Goal: Task Accomplishment & Management: Use online tool/utility

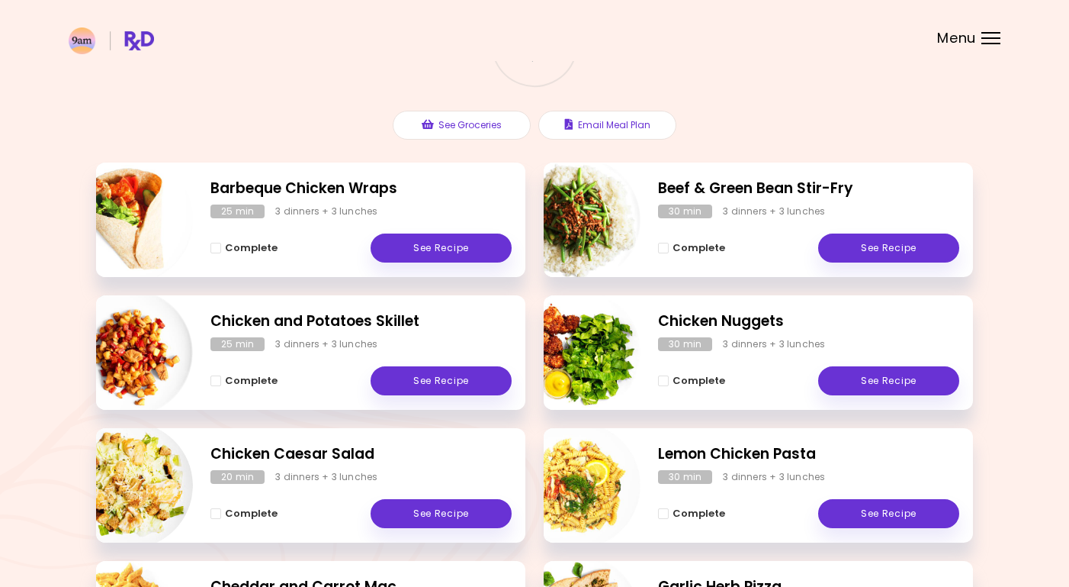
scroll to position [147, 0]
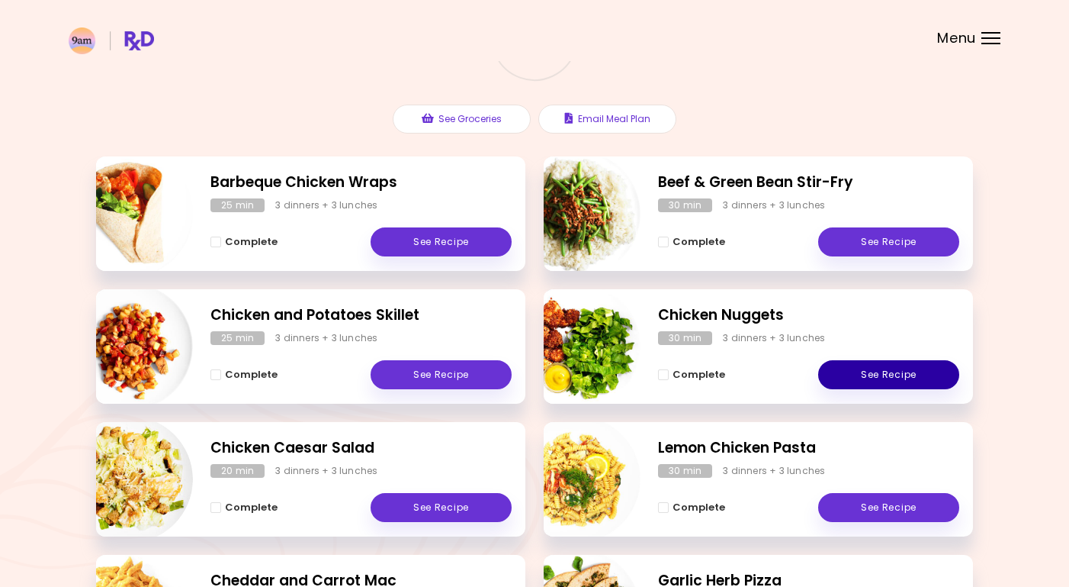
click at [894, 374] on link "See Recipe" at bounding box center [888, 374] width 141 height 29
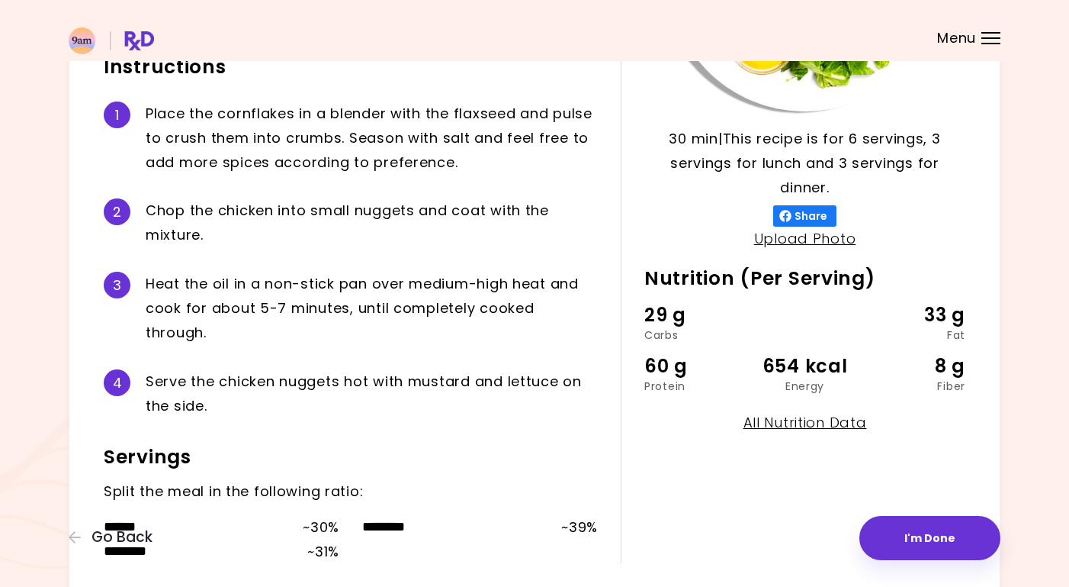
scroll to position [378, 0]
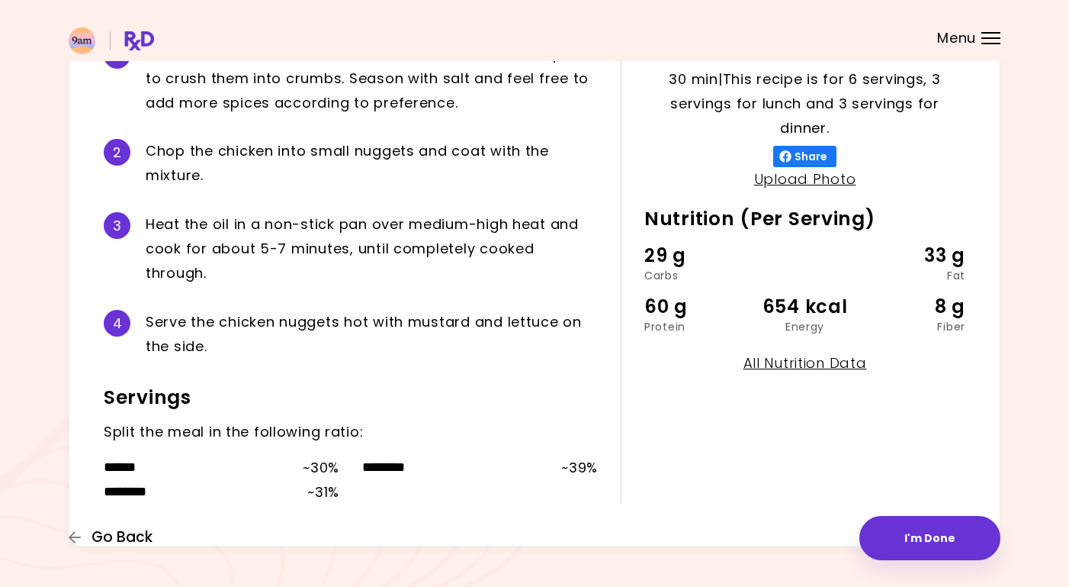
click at [93, 536] on span "Go Back" at bounding box center [122, 537] width 61 height 17
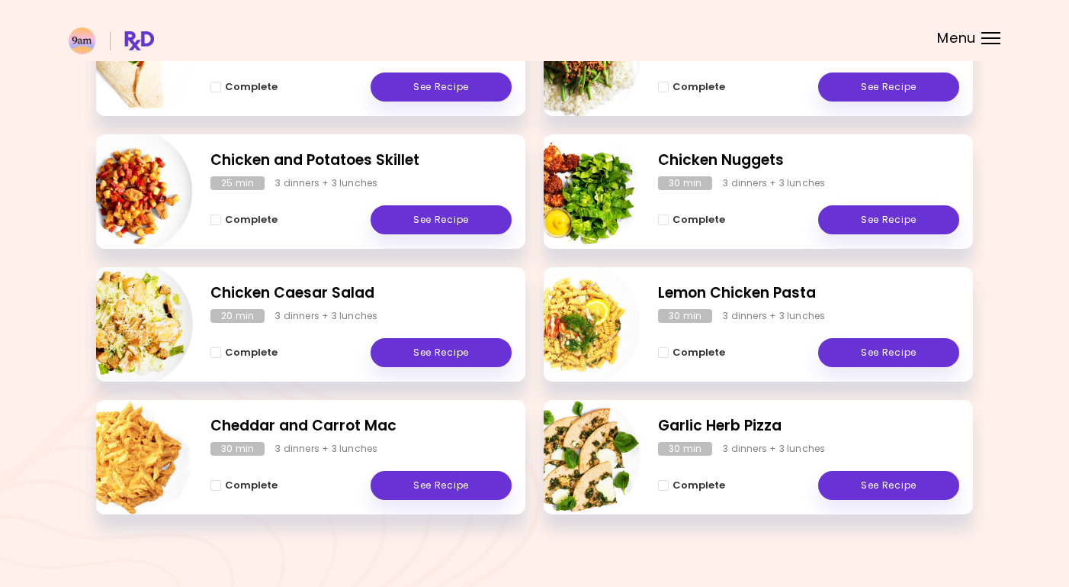
scroll to position [309, 0]
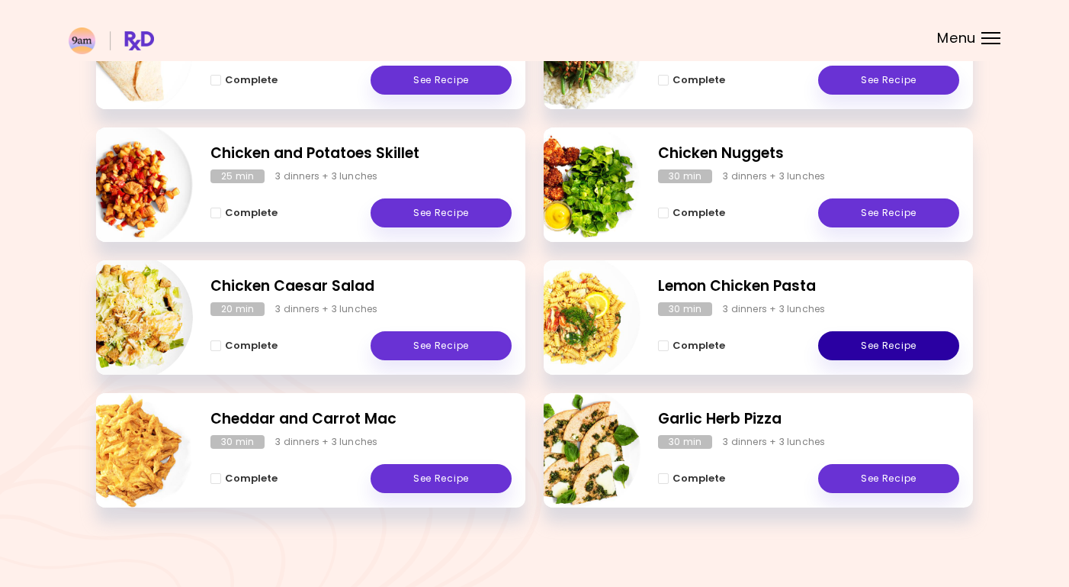
click at [915, 346] on link "See Recipe" at bounding box center [888, 345] width 141 height 29
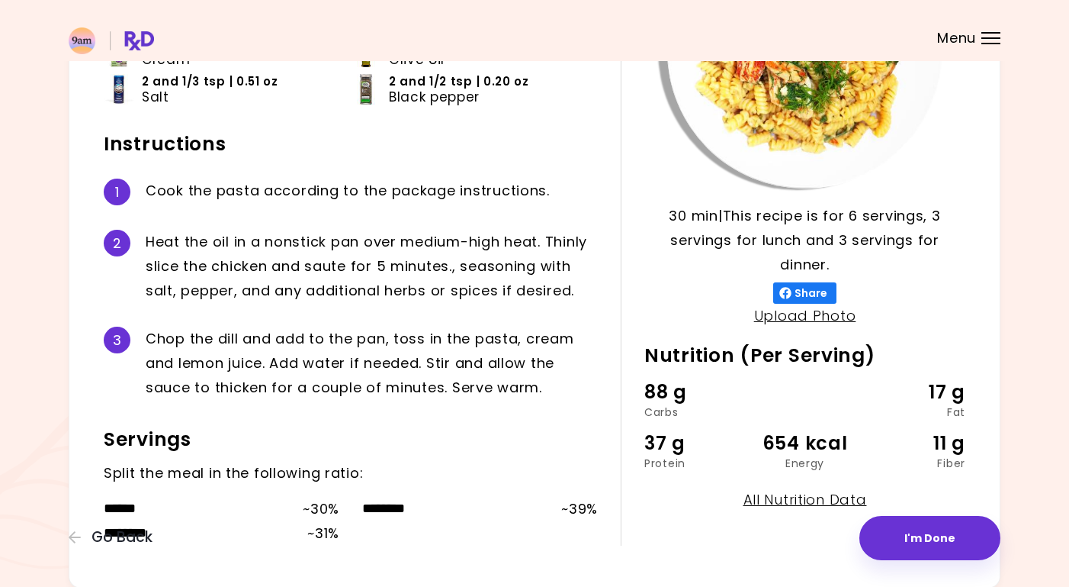
scroll to position [308, 0]
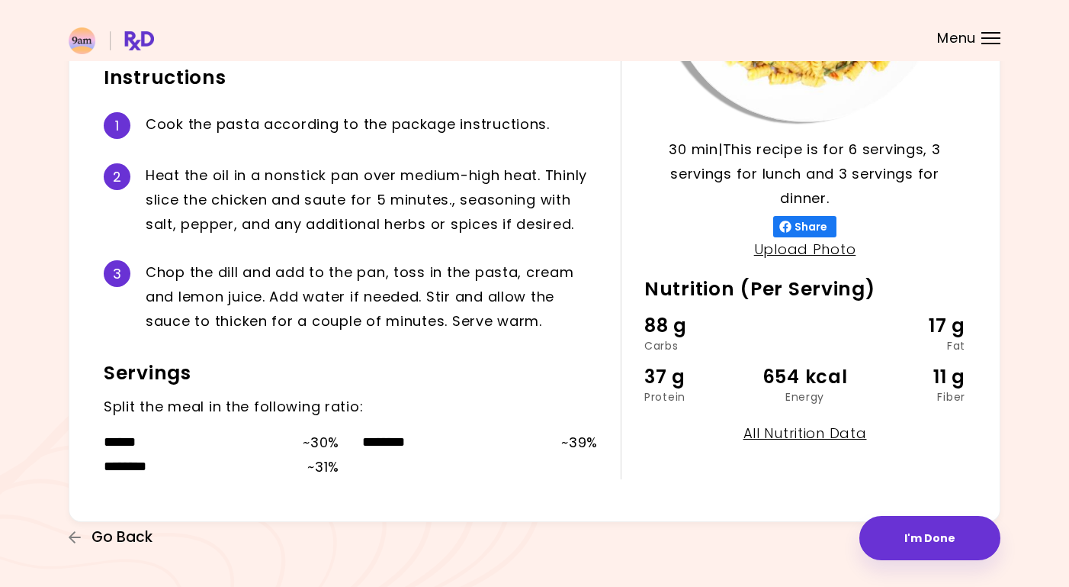
click at [123, 533] on span "Go Back" at bounding box center [122, 537] width 61 height 17
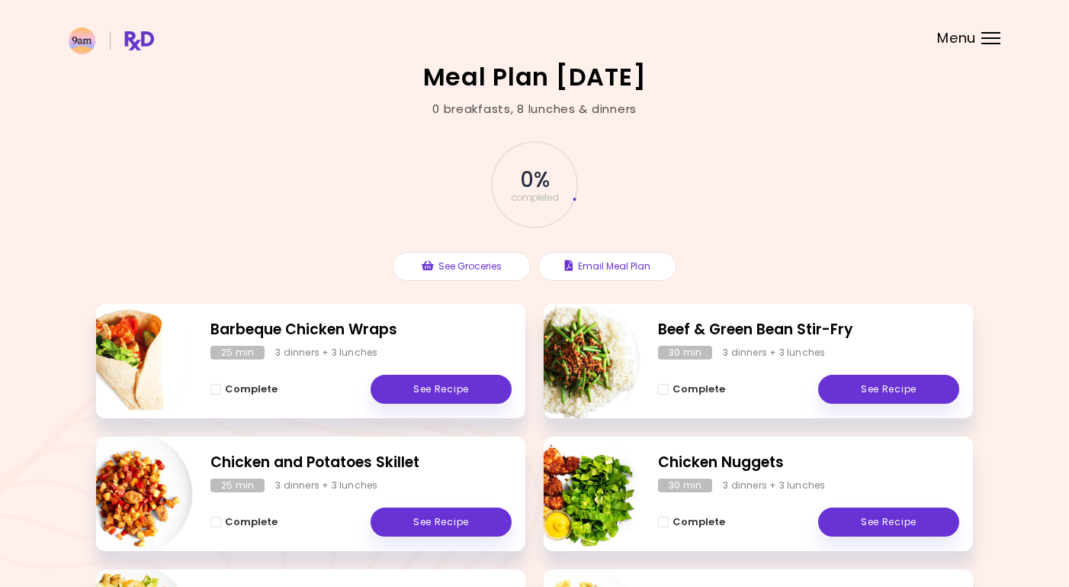
click at [991, 37] on div at bounding box center [991, 38] width 19 height 2
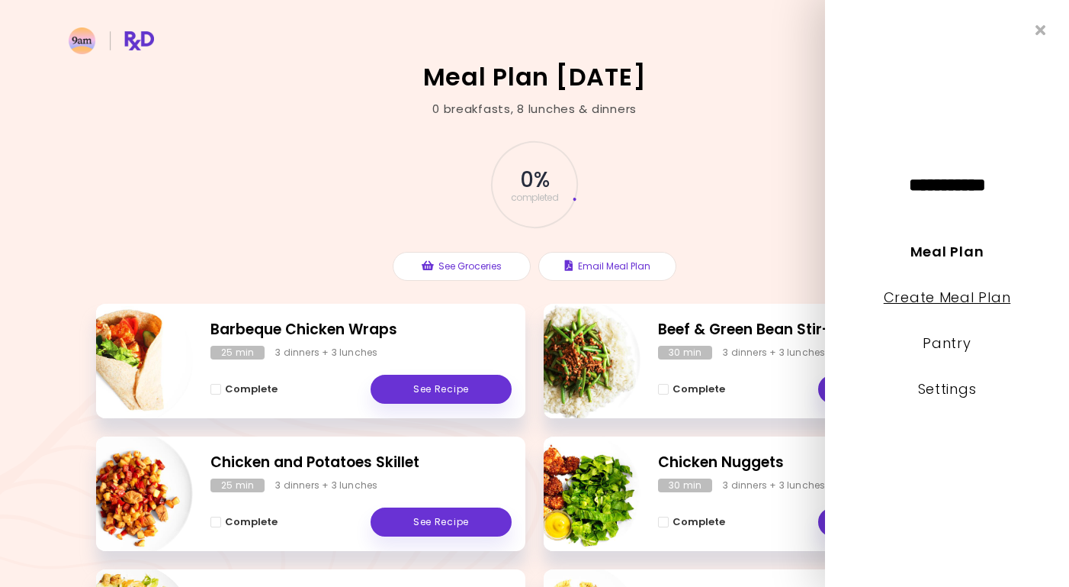
click at [951, 303] on link "Create Meal Plan" at bounding box center [947, 297] width 127 height 19
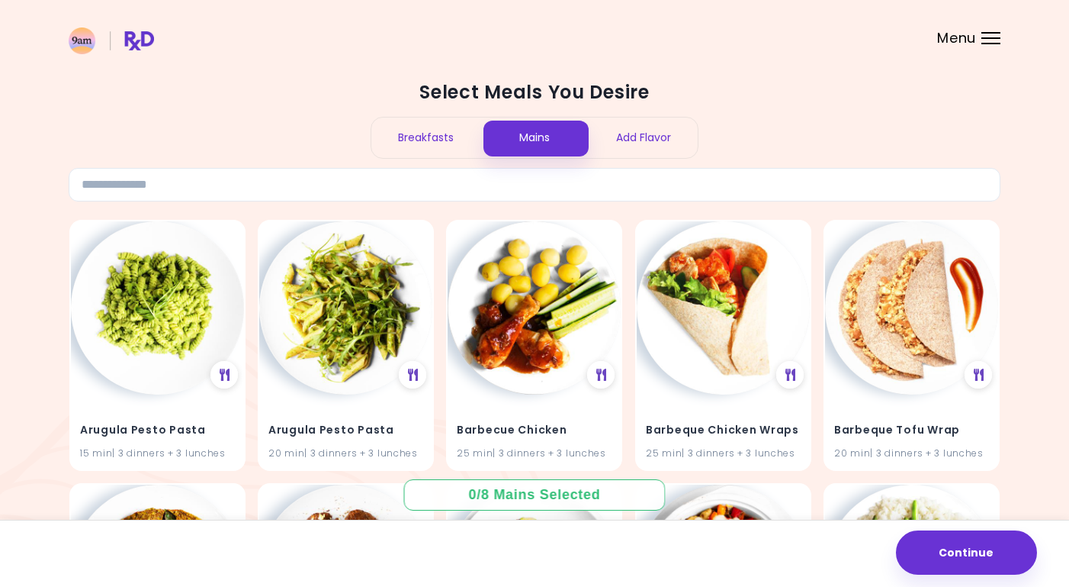
click at [625, 140] on div "Add Flavor" at bounding box center [643, 137] width 109 height 40
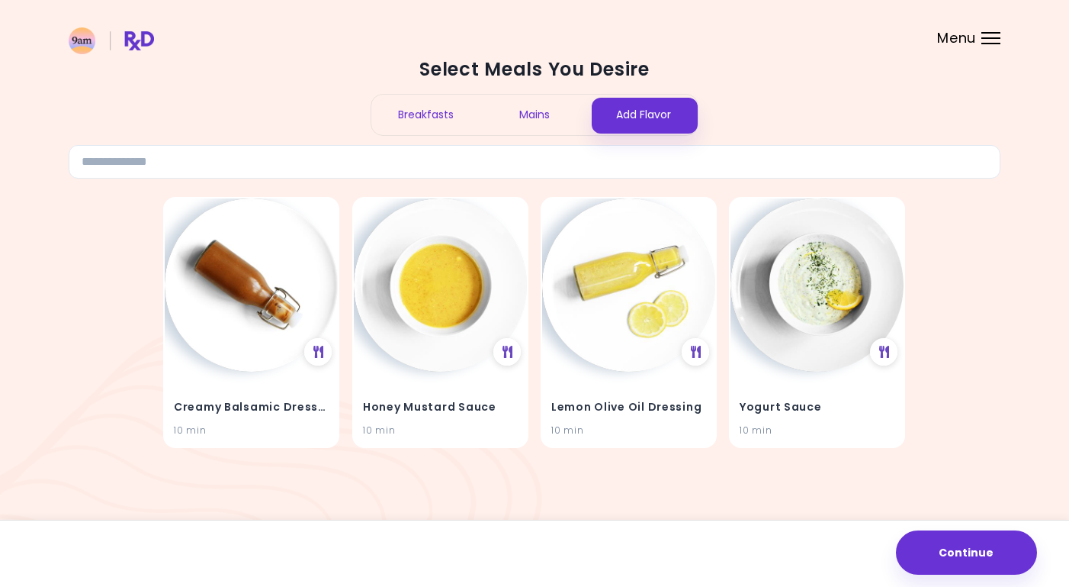
scroll to position [24, 0]
click at [444, 322] on img at bounding box center [440, 282] width 173 height 173
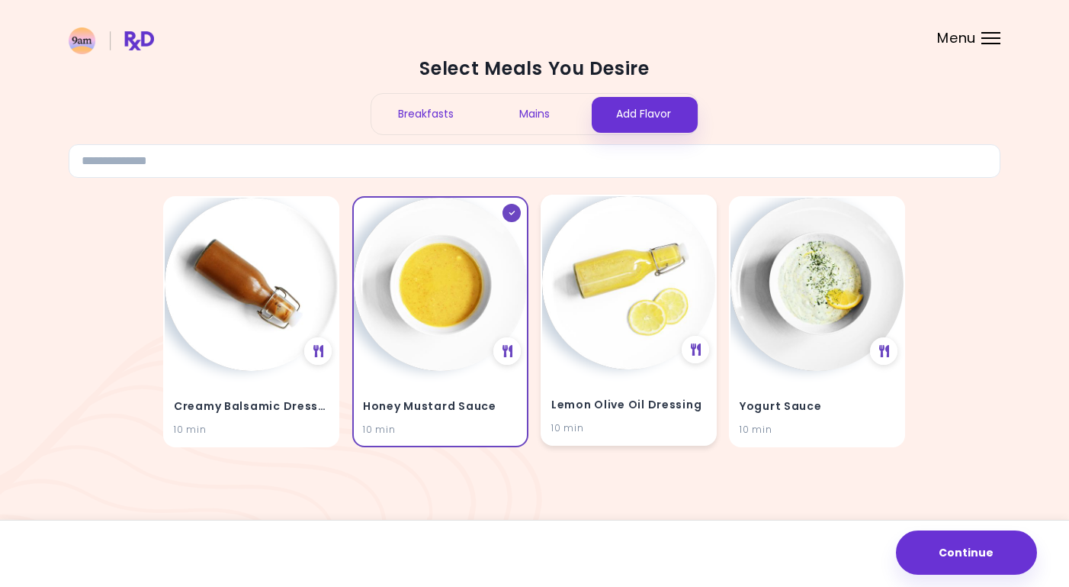
click at [642, 301] on img at bounding box center [628, 282] width 173 height 173
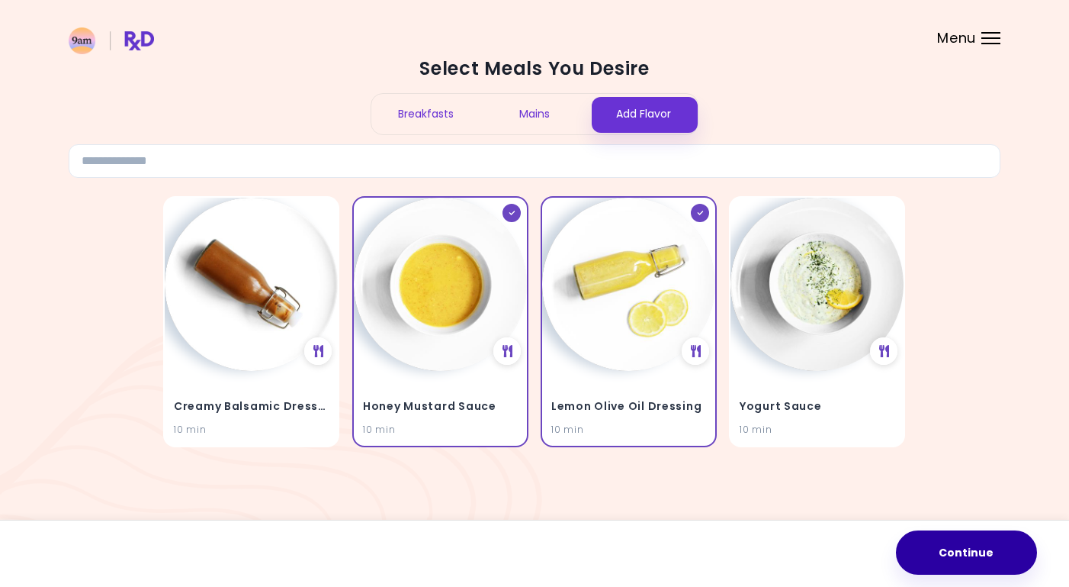
click at [984, 558] on button "Continue" at bounding box center [966, 552] width 141 height 44
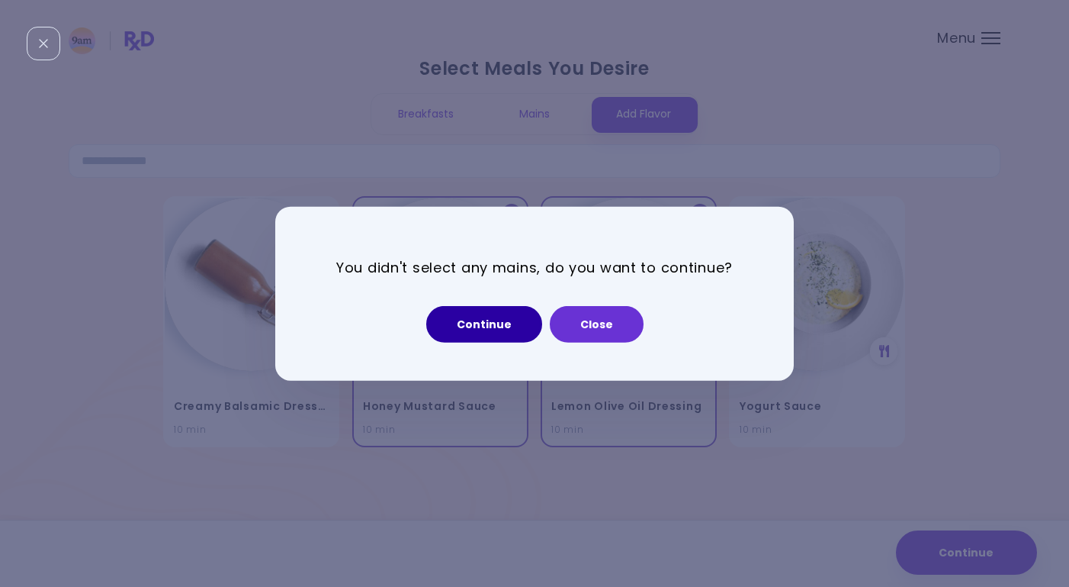
click at [493, 328] on button "Continue" at bounding box center [484, 324] width 116 height 37
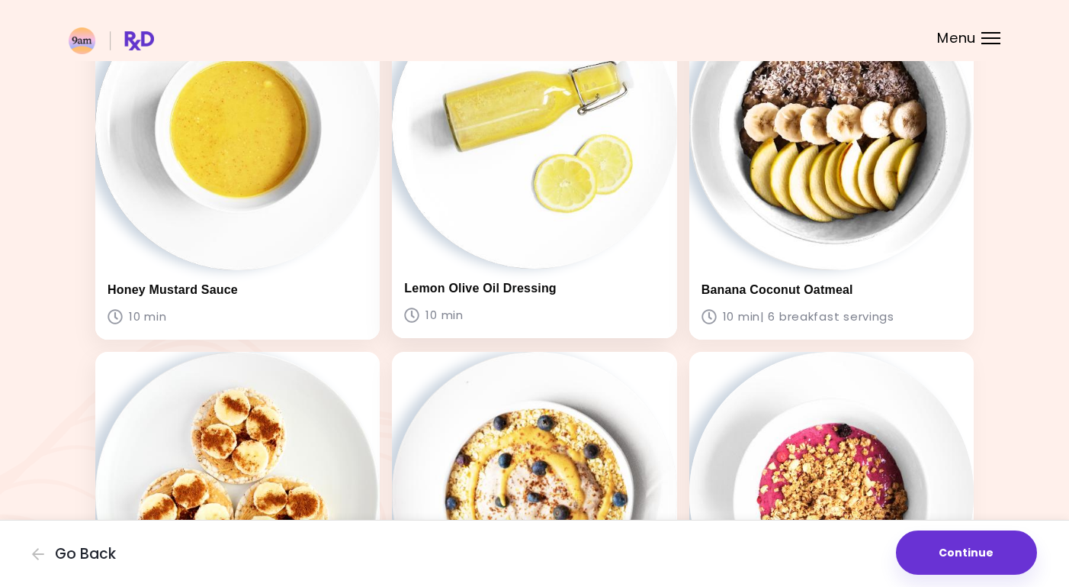
scroll to position [134, 0]
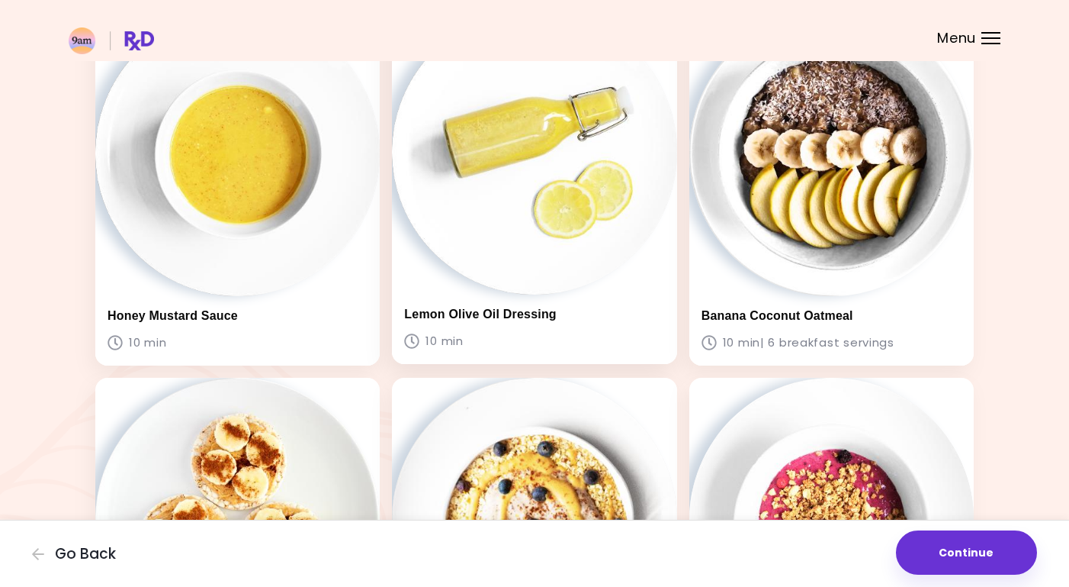
click at [486, 254] on img at bounding box center [534, 151] width 285 height 285
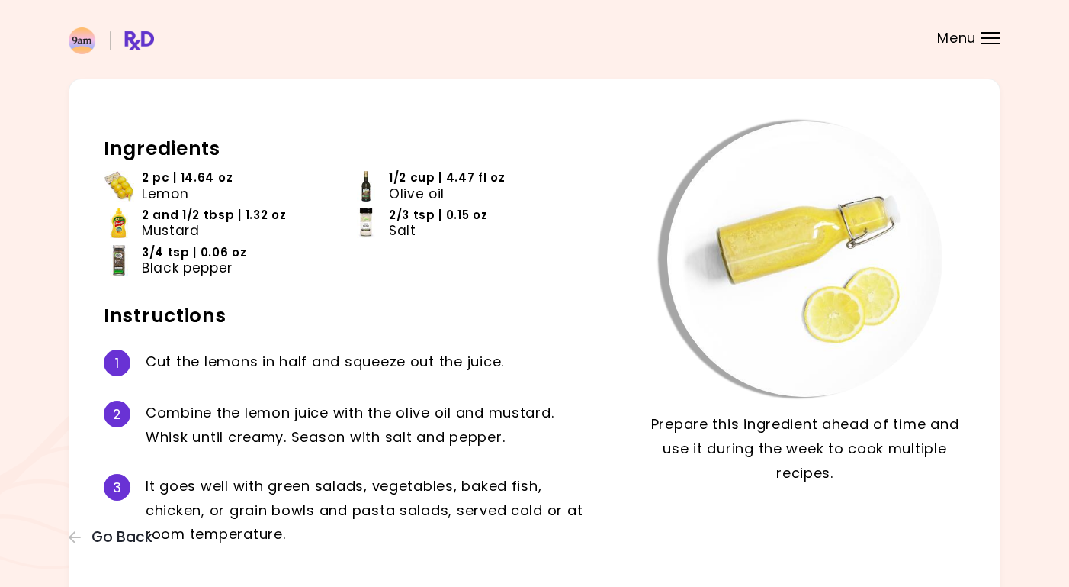
scroll to position [35, 0]
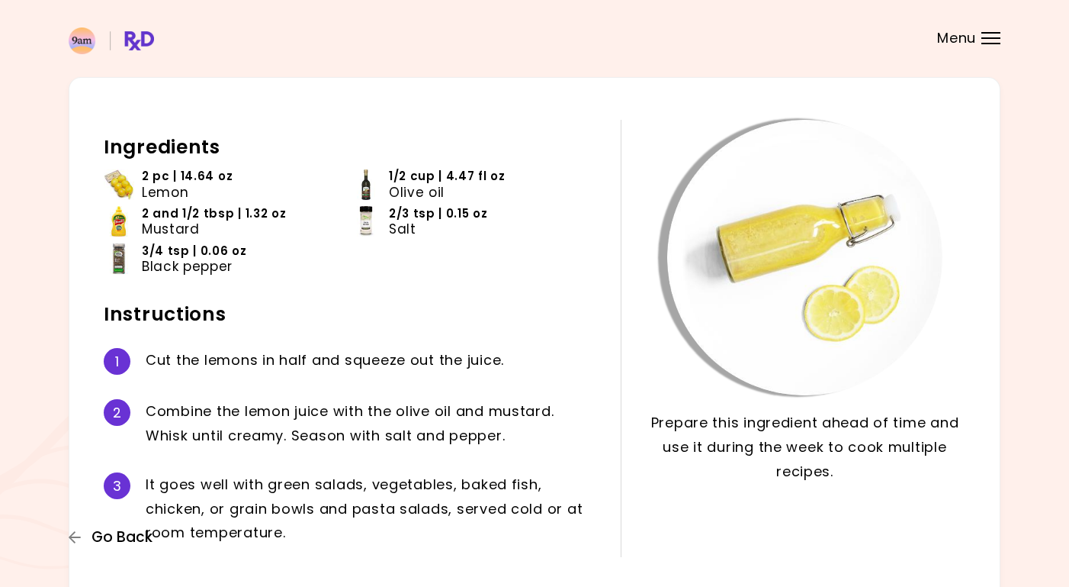
click at [107, 533] on span "Go Back" at bounding box center [122, 537] width 61 height 17
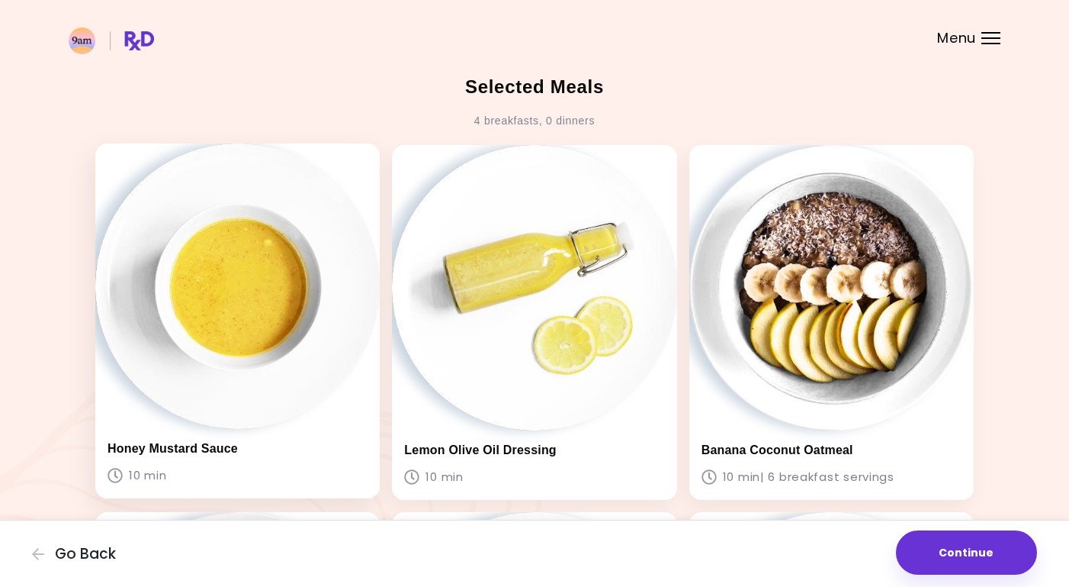
click at [249, 311] on img at bounding box center [237, 285] width 285 height 285
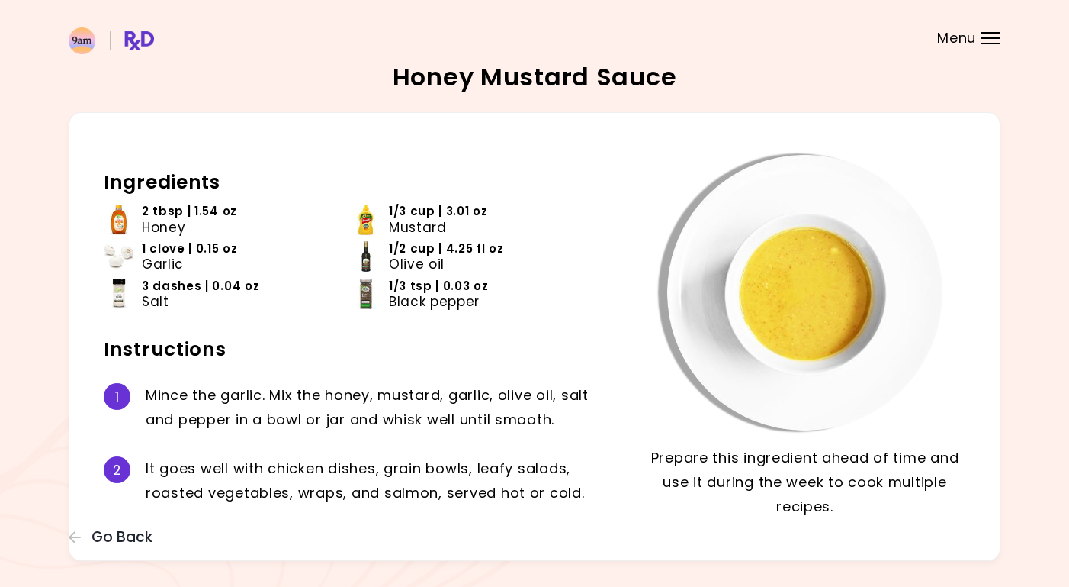
scroll to position [39, 0]
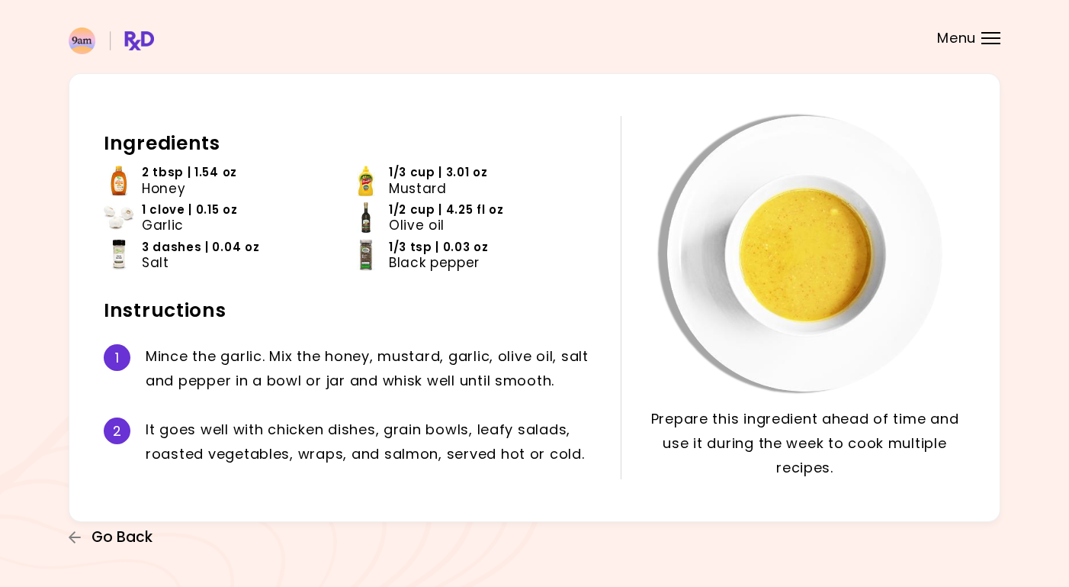
click at [127, 529] on span "Go Back" at bounding box center [122, 537] width 61 height 17
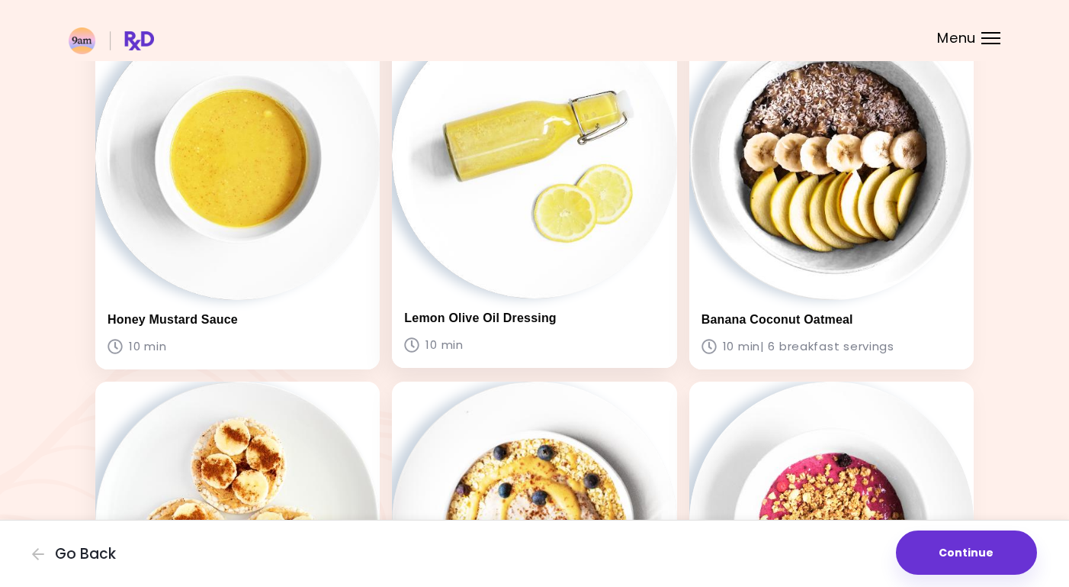
scroll to position [132, 0]
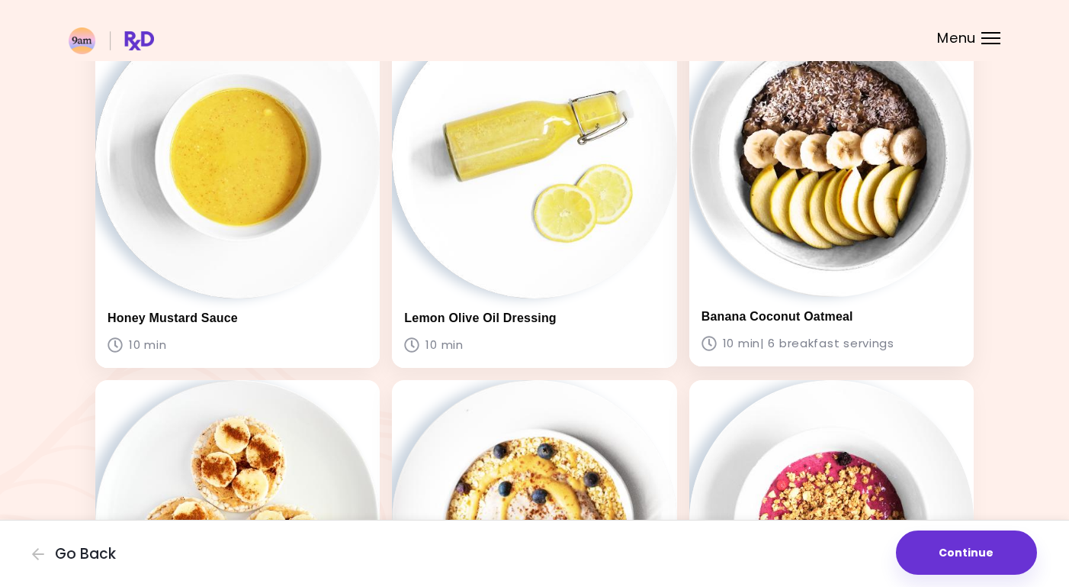
click at [818, 198] on img at bounding box center [832, 153] width 285 height 285
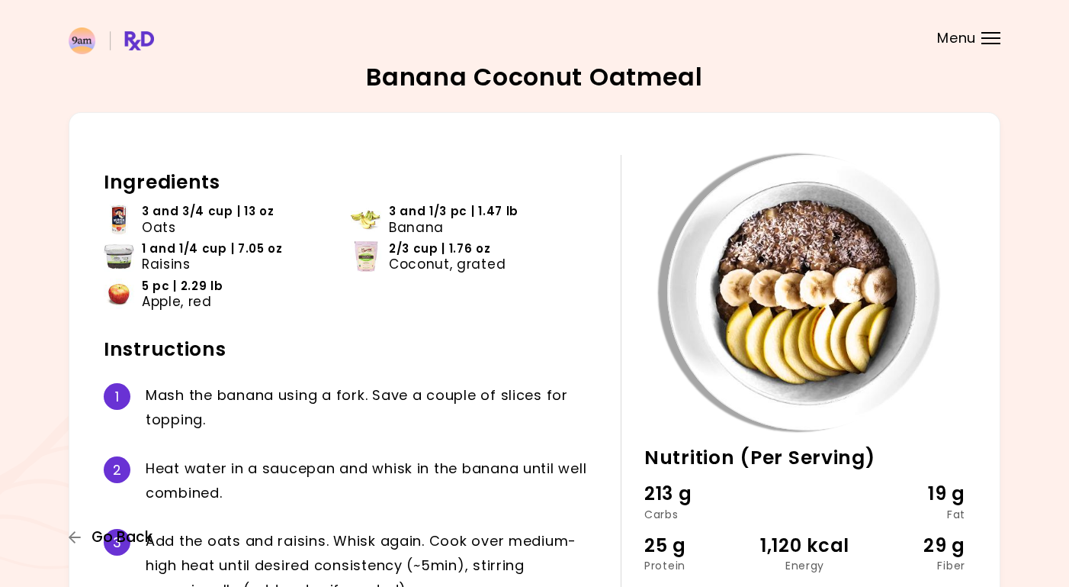
click at [133, 536] on span "Go Back" at bounding box center [122, 537] width 61 height 17
